Goal: Entertainment & Leisure: Browse casually

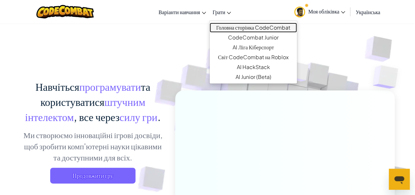
click at [228, 26] on link "Головна сторінка CodeCombat" at bounding box center [253, 28] width 87 height 10
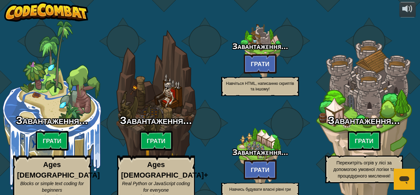
select select "uk"
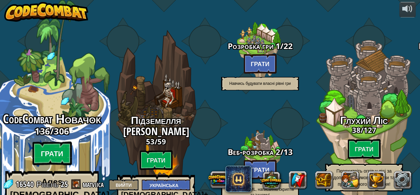
click at [60, 143] on btn "Грати" at bounding box center [51, 153] width 39 height 24
select select "uk"
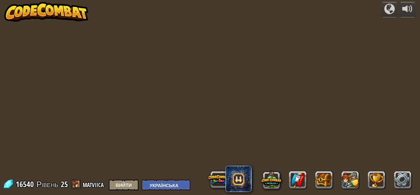
select select "uk"
